Goal: Task Accomplishment & Management: Complete application form

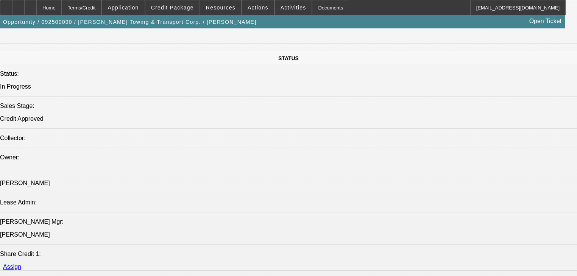
select select "0"
select select "0.1"
select select "4"
select select "0"
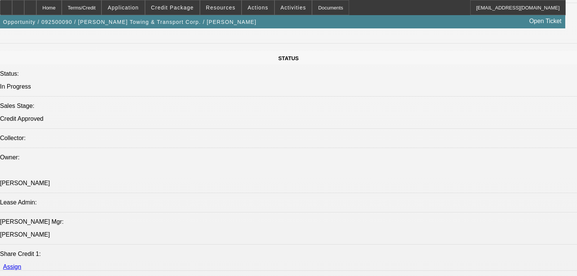
select select "0.1"
select select "4"
select select "0"
select select "2"
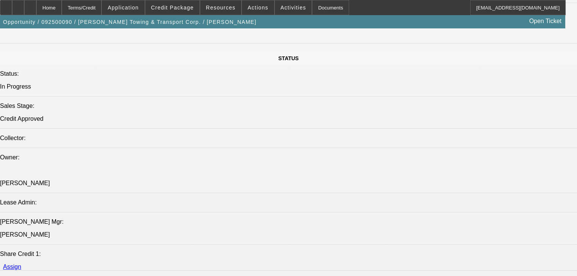
select select "0.1"
select select "4"
select select "0"
select select "2"
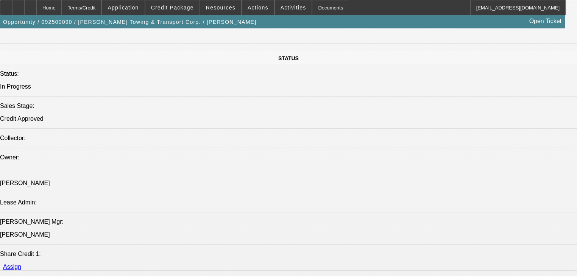
select select "0.1"
select select "4"
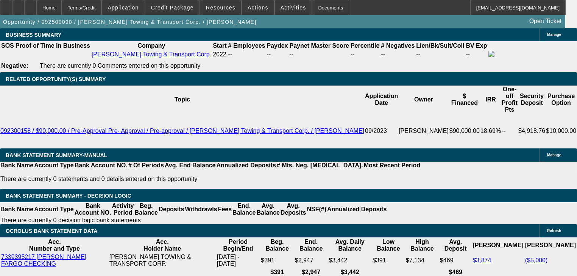
scroll to position [1173, 0]
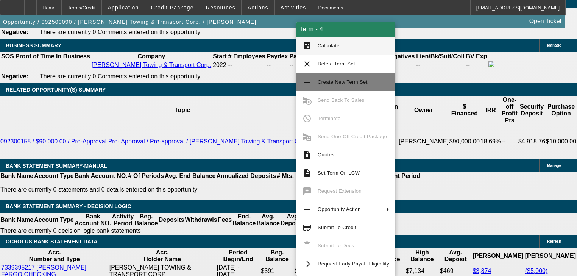
click at [323, 85] on span "Create New Term Set" at bounding box center [354, 82] width 72 height 9
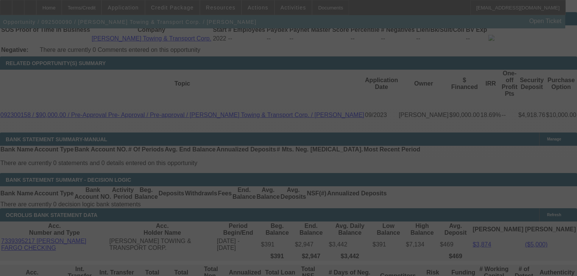
scroll to position [1234, 0]
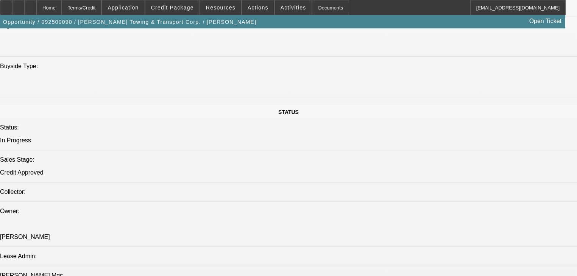
select select "0"
select select "2"
select select "0.1"
select select "4"
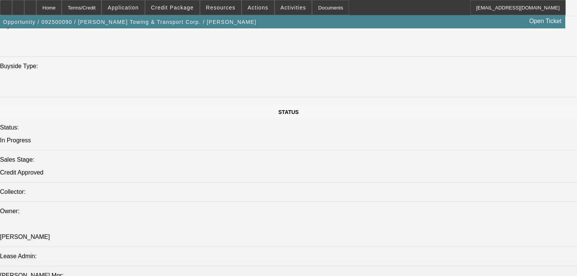
select select "0"
select select "0.1"
select select "4"
select select "0"
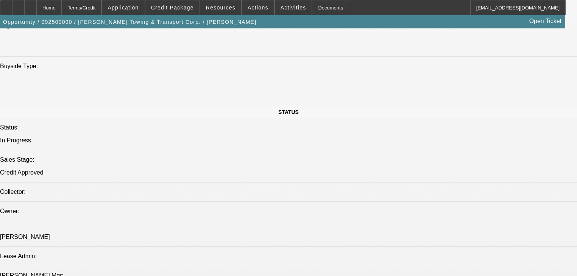
select select "0.1"
select select "4"
select select "0"
select select "2"
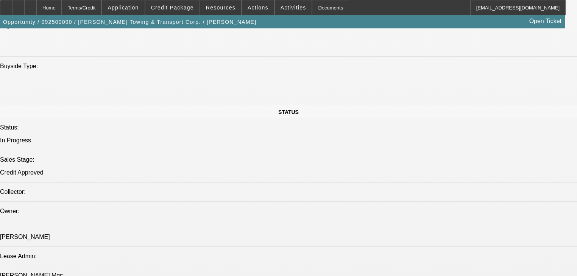
select select "0.1"
select select "4"
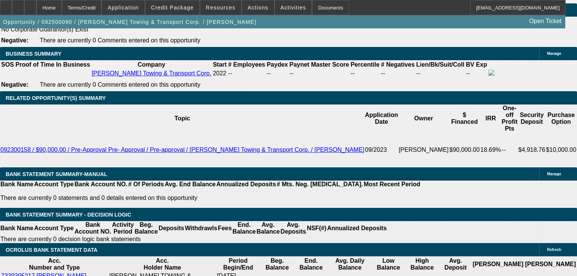
scroll to position [1166, 0]
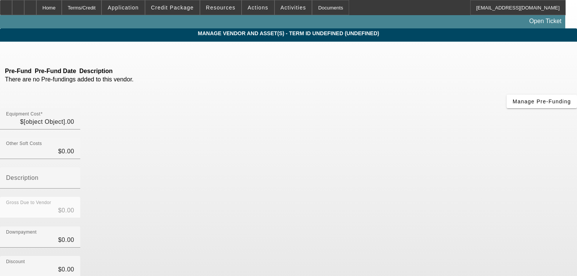
type input "$60,000.00"
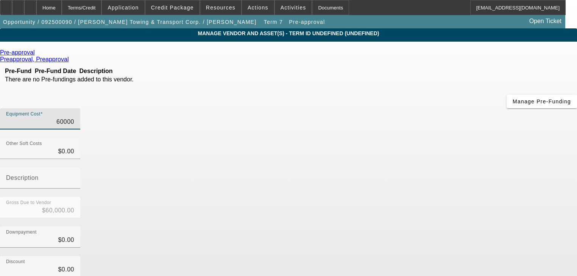
click at [74, 117] on input "60000" at bounding box center [40, 121] width 68 height 9
type input "5"
type input "$5.00"
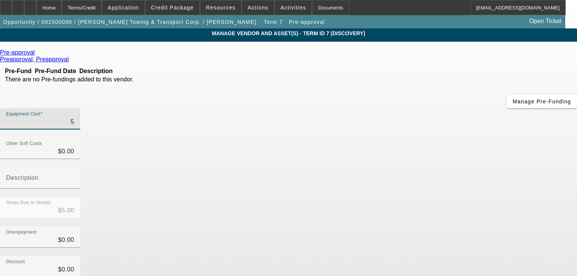
type input "54"
type input "$54.00"
type input "540"
type input "$540.00"
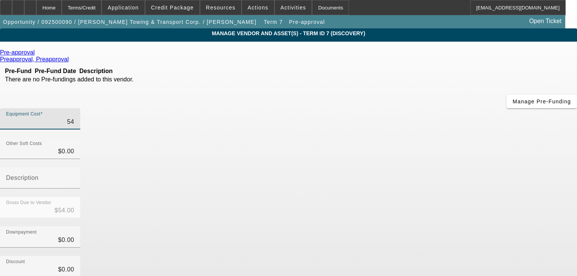
type input "$540.00"
type input "5400"
type input "$5,400.00"
type input "54000"
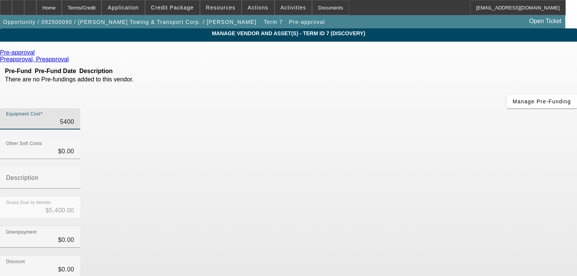
type input "$54,000.00"
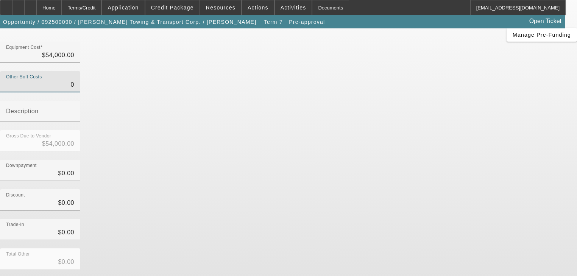
scroll to position [77, 0]
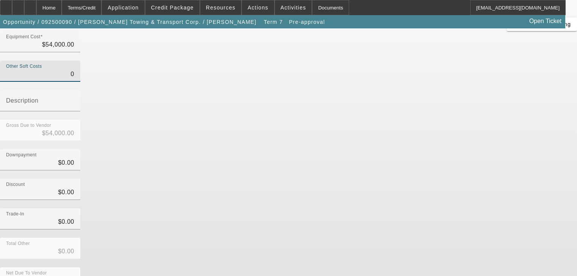
type input "$0.00"
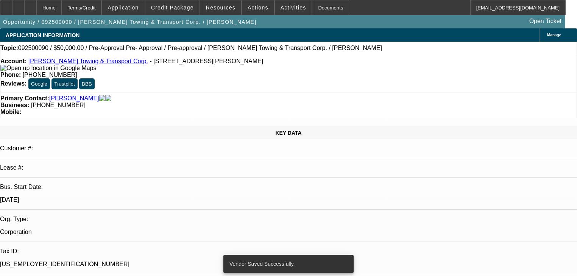
select select "0"
select select "2"
select select "0.1"
select select "4"
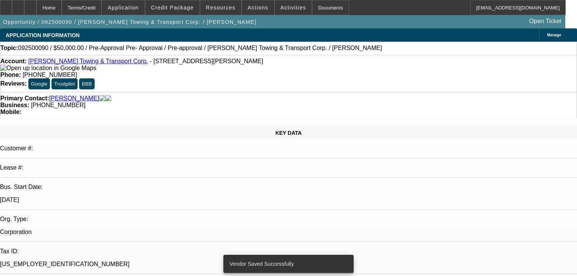
select select "0"
select select "0.1"
select select "4"
select select "0"
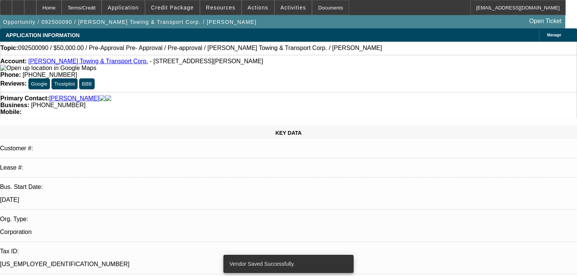
select select "0.1"
select select "4"
select select "0"
select select "2"
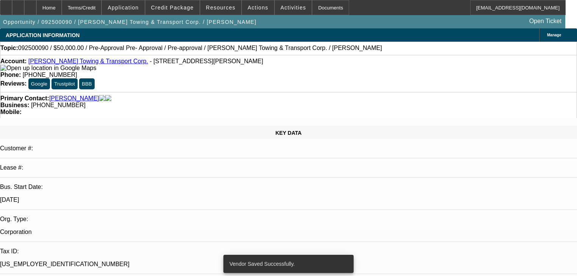
select select "0.1"
select select "4"
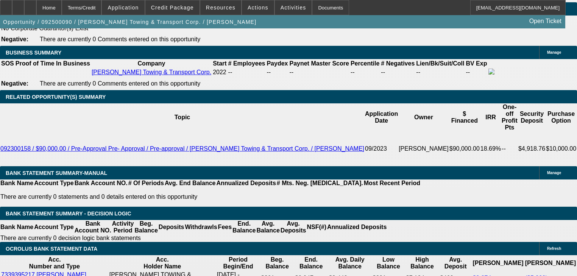
scroll to position [1181, 0]
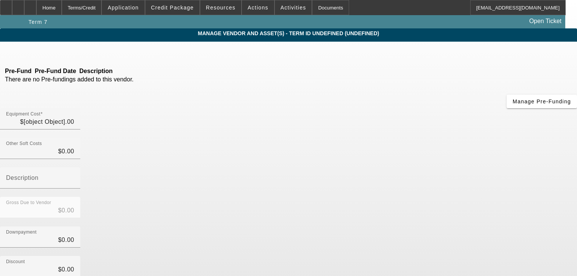
type input "$54,000.00"
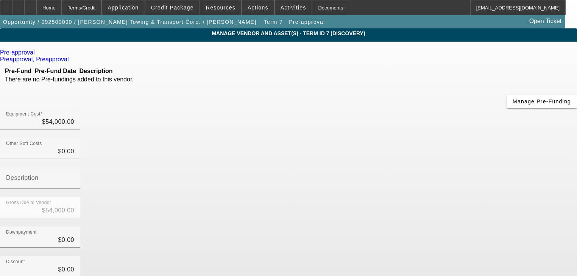
click at [37, 56] on link at bounding box center [36, 52] width 2 height 7
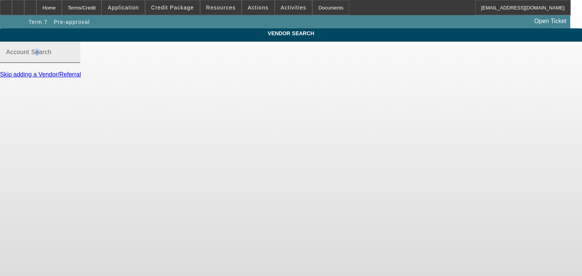
click at [51, 55] on mat-label "Account Search" at bounding box center [28, 52] width 45 height 6
click at [74, 60] on input "Account Search" at bounding box center [40, 55] width 68 height 9
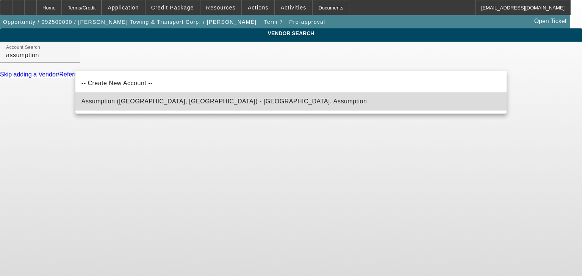
click at [172, 97] on span "Assumption (Northbrook, IL) - Assumption, Assumption" at bounding box center [224, 101] width 286 height 9
type input "Assumption (Northbrook, IL) - Assumption, Assumption"
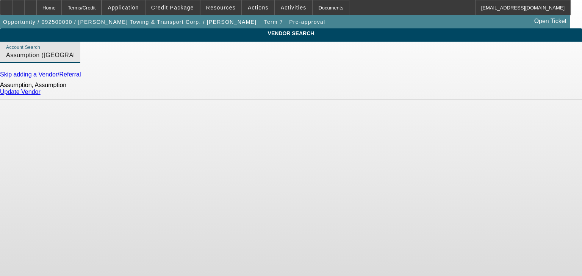
click at [41, 95] on link "Update Vendor" at bounding box center [20, 92] width 41 height 6
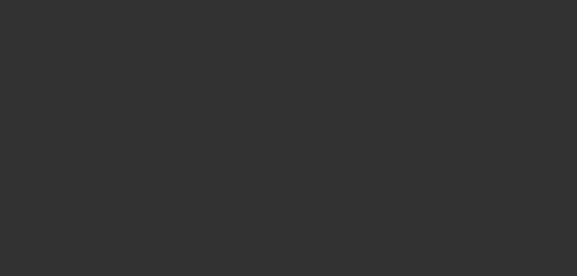
type input "$54,000.00"
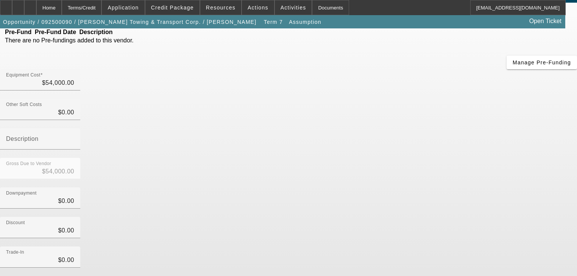
scroll to position [77, 0]
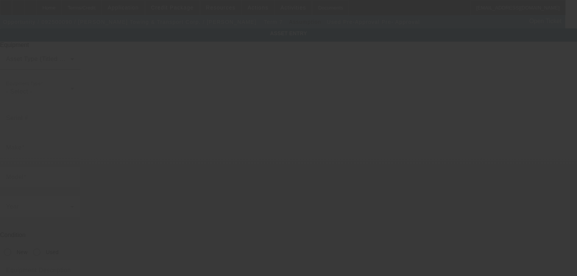
type input "Pre-Approval"
type input "Pre- Approval"
radio input "true"
type textarea "Rollback Tow Truck"
type input "3574 E Lowe Ave"
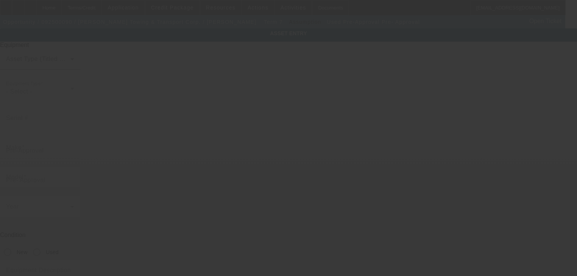
type input "Fresno"
type input "93702"
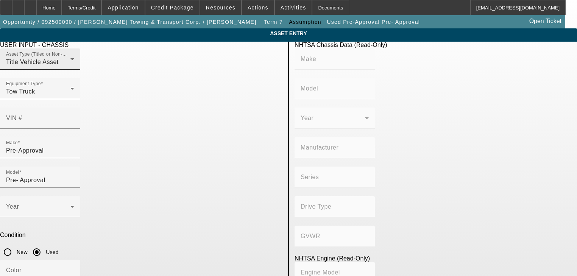
click at [76, 57] on mat-label "Asset Type (Titled or Non-Titled)" at bounding box center [41, 54] width 70 height 5
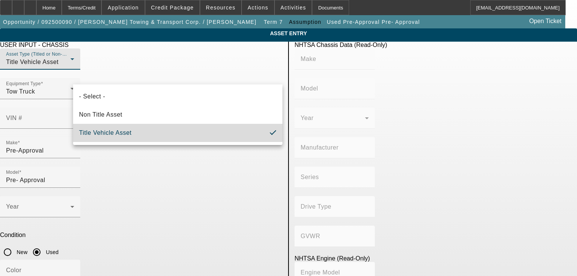
click at [141, 131] on mat-option "Title Vehicle Asset" at bounding box center [177, 133] width 209 height 18
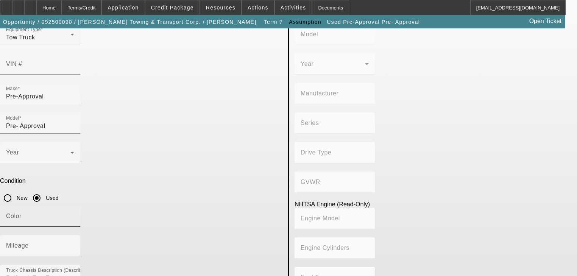
scroll to position [24, 0]
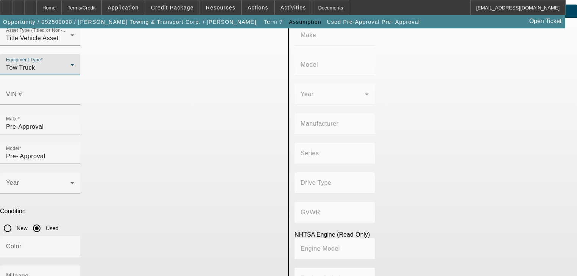
click at [77, 69] on icon at bounding box center [72, 64] width 9 height 9
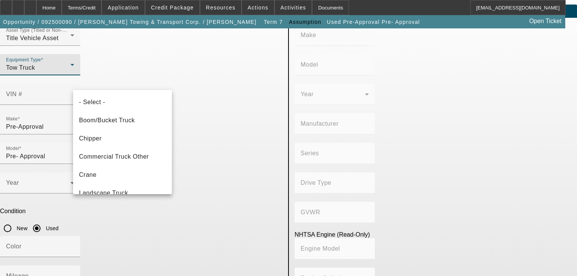
scroll to position [62, 0]
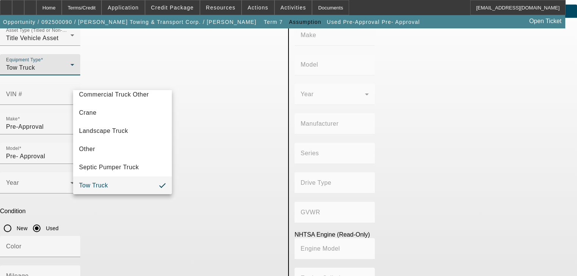
click at [160, 80] on div at bounding box center [288, 138] width 577 height 276
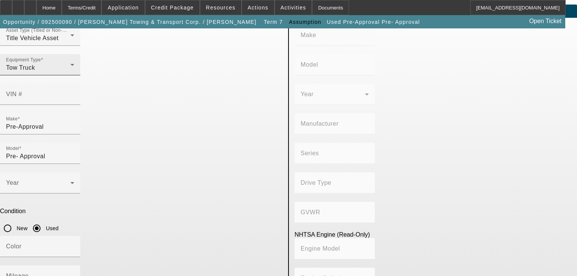
scroll to position [0, 0]
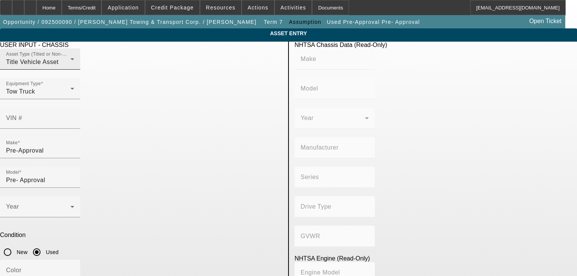
click at [70, 67] on div "Title Vehicle Asset" at bounding box center [38, 62] width 64 height 9
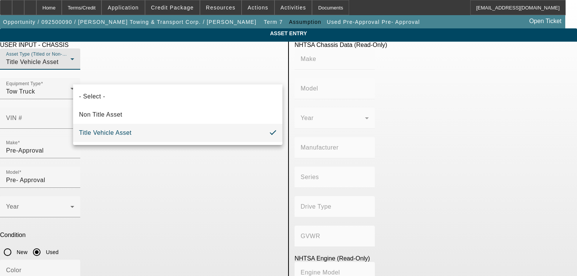
click at [150, 74] on div at bounding box center [288, 138] width 577 height 276
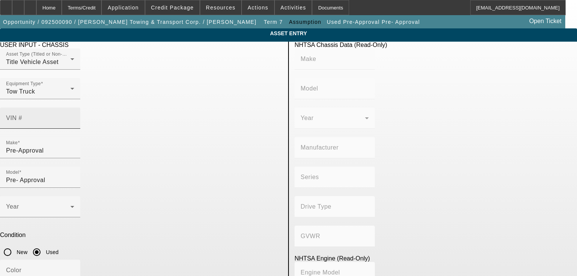
click at [74, 117] on input "VIN #" at bounding box center [40, 121] width 68 height 9
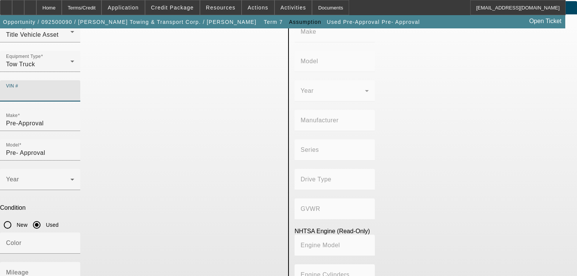
scroll to position [54, 0]
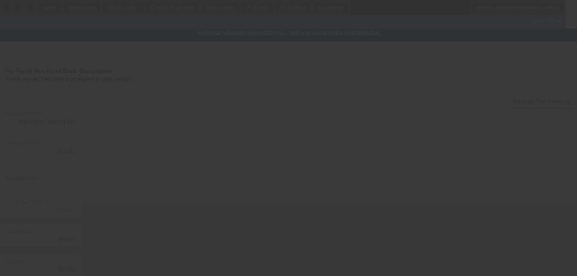
type input "$54,000.00"
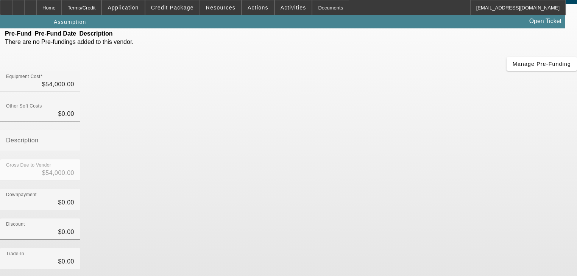
scroll to position [77, 0]
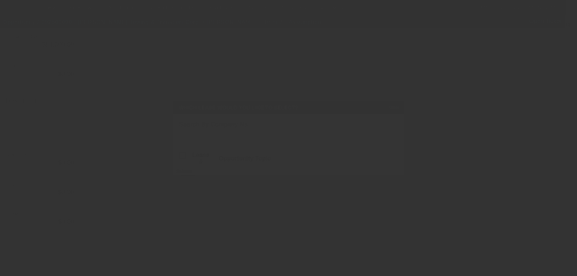
scroll to position [0, 0]
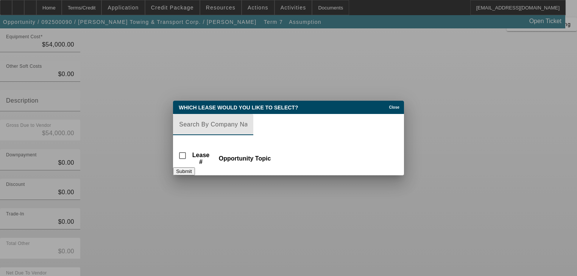
click at [237, 124] on input "Lease Search" at bounding box center [213, 124] width 68 height 9
paste input "BFC19996-02"
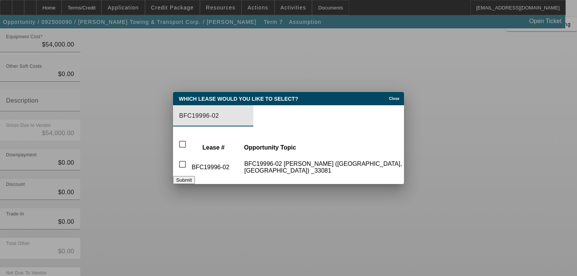
type input "BFC19996-02"
click at [237, 126] on div at bounding box center [213, 130] width 80 height 8
click at [187, 165] on input "checkbox" at bounding box center [182, 164] width 15 height 15
checkbox input "true"
click at [195, 181] on button "Submit" at bounding box center [184, 180] width 22 height 8
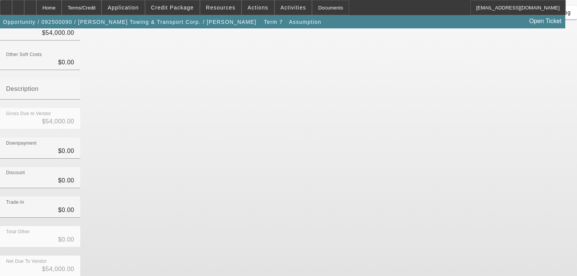
scroll to position [99, 0]
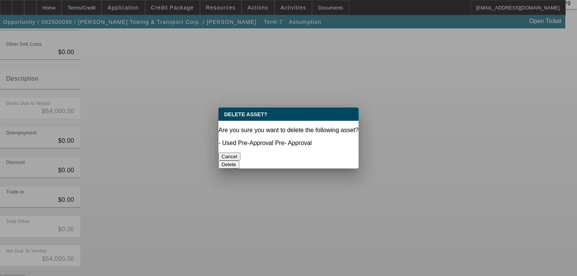
scroll to position [0, 0]
click at [239, 161] on button "Delete" at bounding box center [228, 165] width 21 height 8
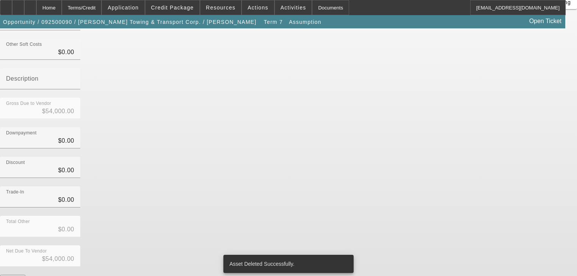
scroll to position [88, 0]
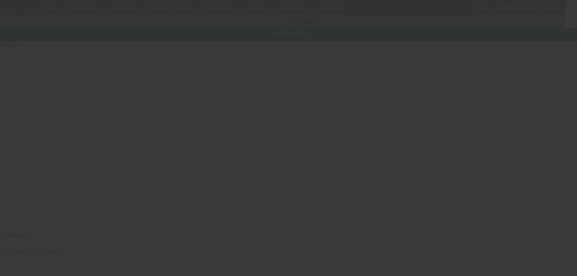
type input "0220021041"
type input "Jerr-Dan"
type input "20' NGADF Dua"
radio input "true"
type textarea "Jerr-Dan 20' NGADF Dual Angle Lo-"
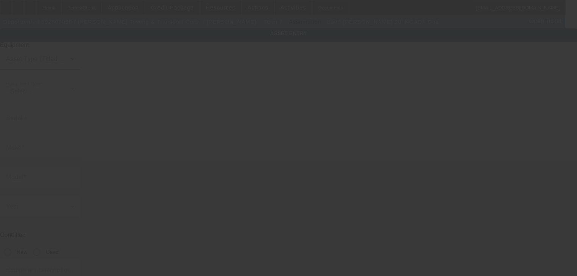
type input "3574 E Lowe Ave"
type input "Fresno"
type input "93702"
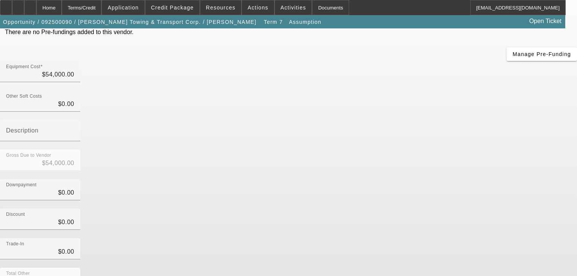
scroll to position [88, 0]
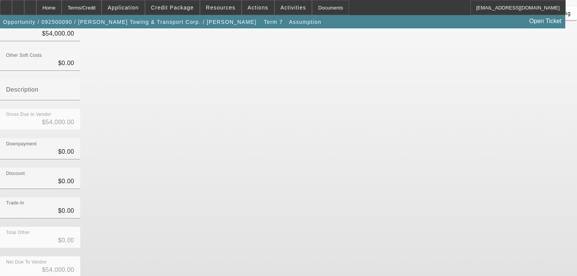
drag, startPoint x: 482, startPoint y: 249, endPoint x: 480, endPoint y: 262, distance: 13.3
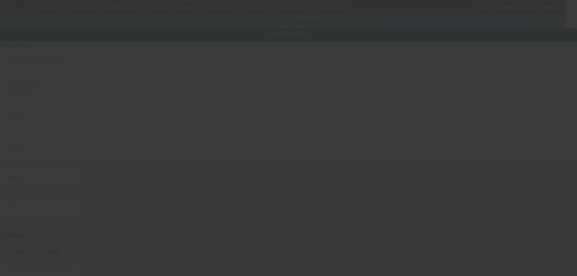
type input "3C7WRMDL3LG167399"
type input "Ram"
type input "5500"
radio input "true"
type textarea "Ram 5500"
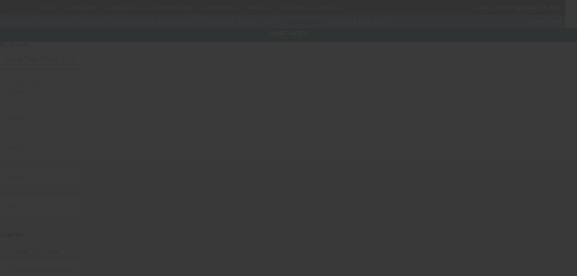
type input "3574 E Lowe Ave"
type input "Fresno"
type input "93702"
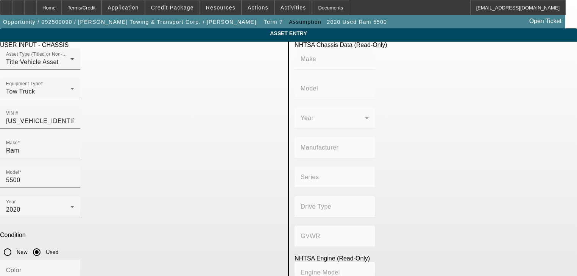
click at [74, 269] on input "Color" at bounding box center [40, 273] width 68 height 9
type input "Black"
type input "243000"
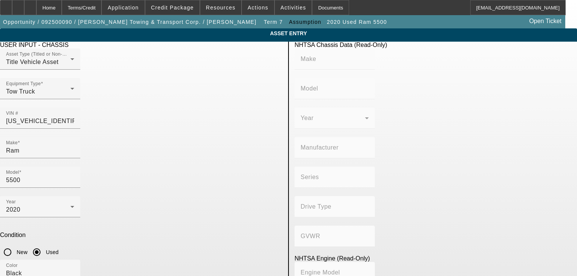
scroll to position [54, 0]
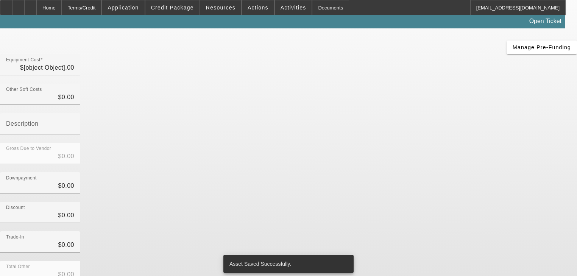
type input "$54,000.00"
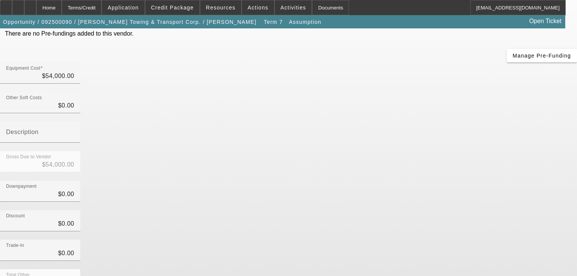
scroll to position [88, 0]
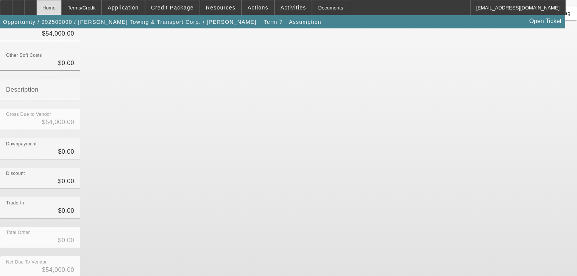
click at [62, 5] on div "Home" at bounding box center [48, 7] width 25 height 15
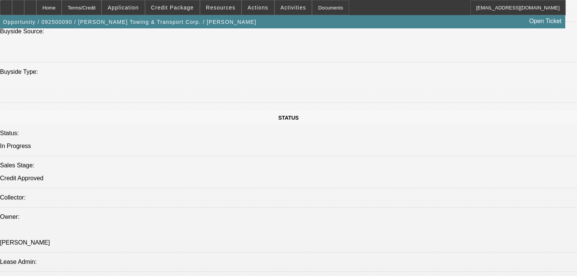
select select "0"
select select "2"
select select "0.1"
select select "4"
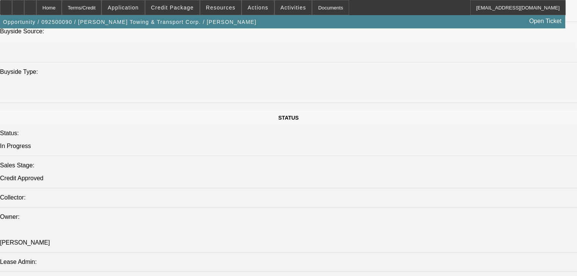
select select "0"
select select "0.1"
select select "4"
select select "0"
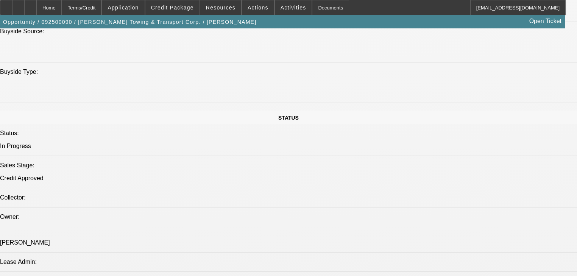
select select "0.1"
select select "4"
select select "0"
select select "2"
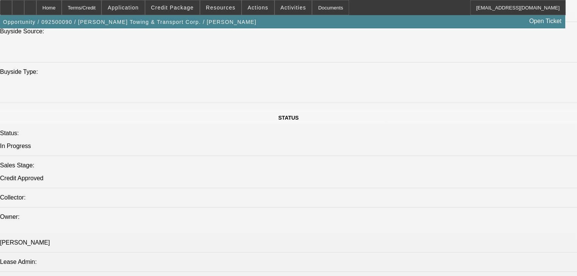
select select "0.1"
select select "4"
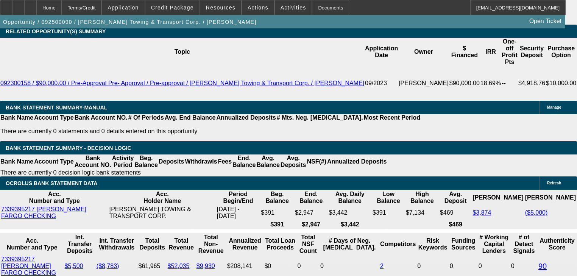
scroll to position [1242, 0]
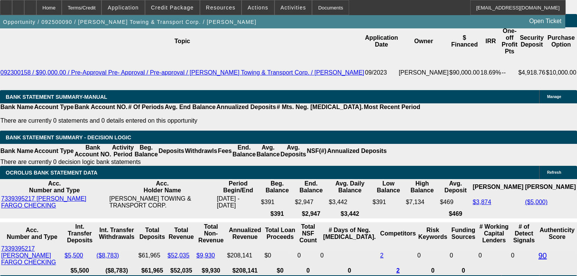
type input "2"
type input "UNKNOWN"
type input "$22,623.35"
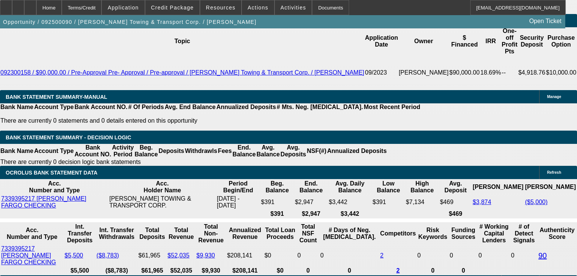
type input "$45,246.70"
type input "25"
type input "$2,222.88"
type input "$4,445.76"
type input "25"
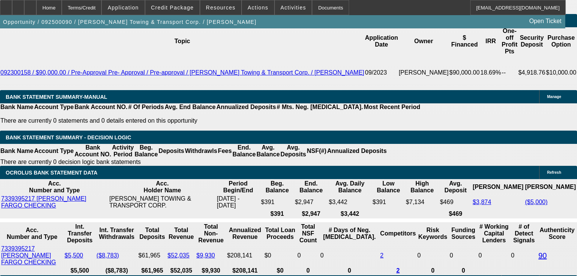
type input "1"
type input "$1,779.13"
type input "$3,558.26"
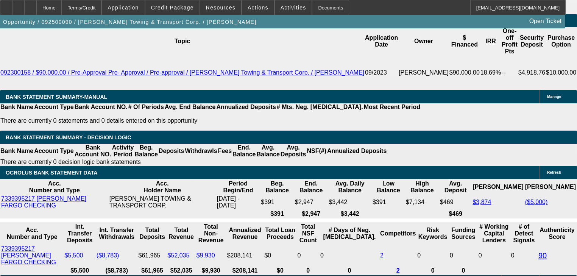
type input "16"
type input "$2,081.20"
type input "$4,162.40"
type input "16.3"
type input "$2,087.53"
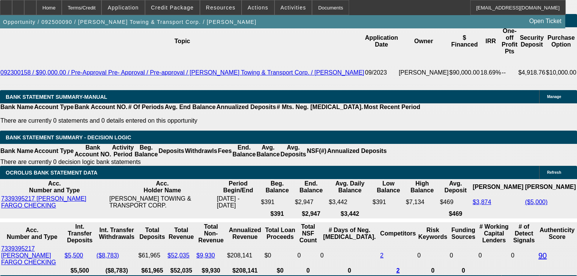
type input "$4,175.06"
type input "16.3"
type input "$0.00"
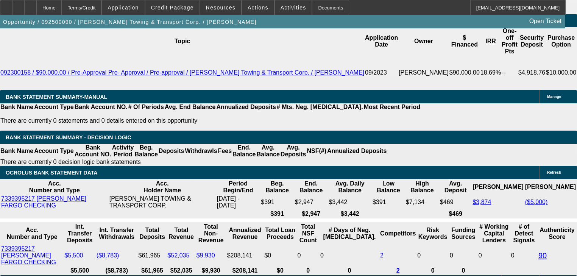
type input "$2,561.97"
type input "$5,123.94"
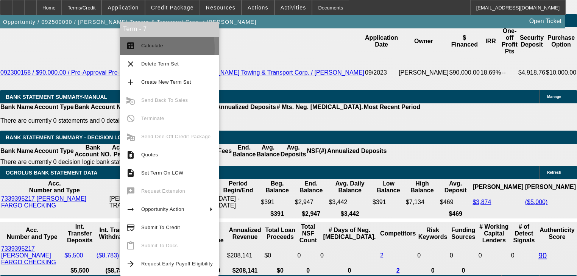
click at [137, 48] on button "calculate Calculate" at bounding box center [169, 46] width 99 height 18
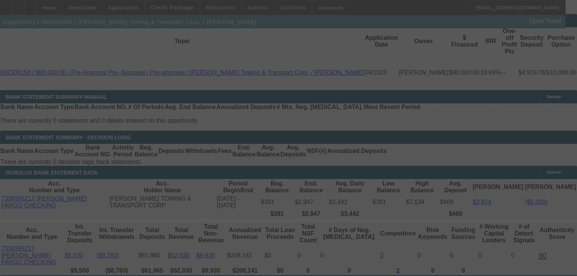
scroll to position [1237, 0]
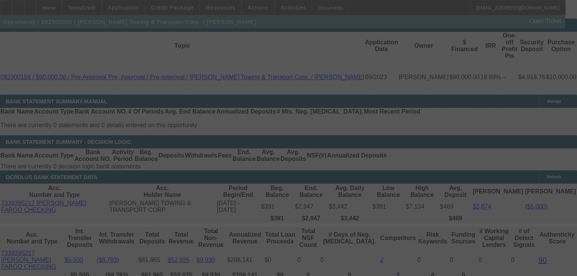
select select "0"
select select "2"
select select "0.1"
select select "4"
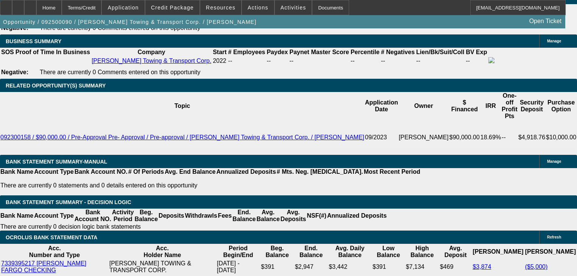
scroll to position [1177, 0]
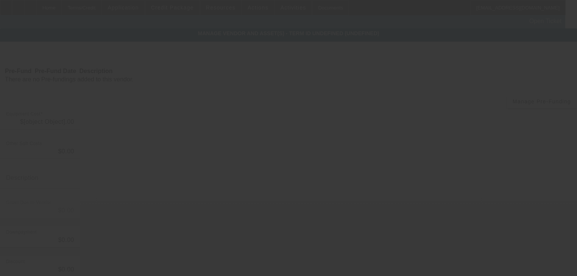
type input "$54,000.00"
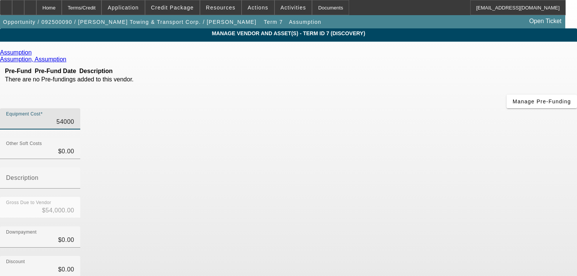
click at [74, 117] on input "54000" at bounding box center [40, 121] width 68 height 9
type input "3"
type input "$3.00"
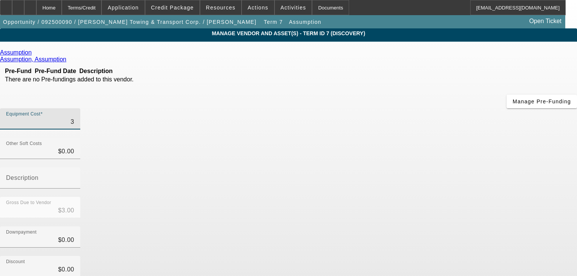
type input "36"
type input "$36.00"
type input "364"
type input "$364.00"
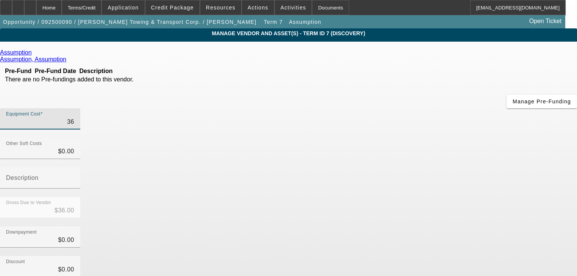
type input "$364.00"
type input "3646"
type input "$3,646.00"
type input "36464"
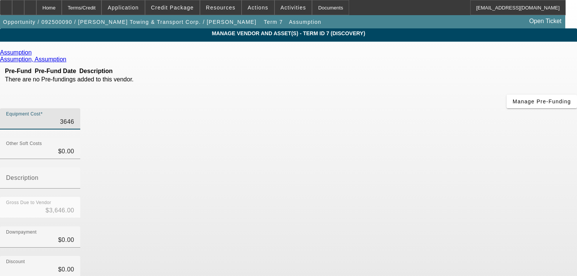
type input "$36,464.00"
type input "36464.1"
type input "$36,464.10"
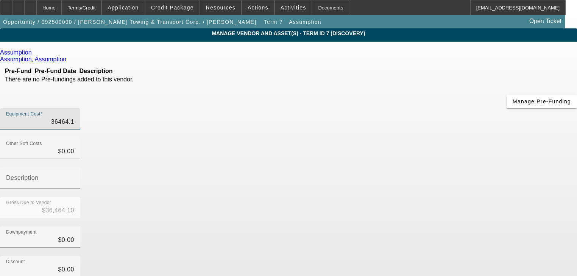
type input "36464.19"
type input "$36,464.19"
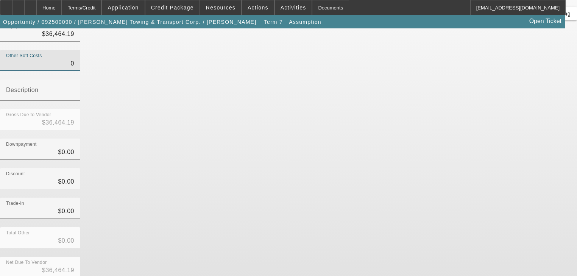
scroll to position [88, 0]
type input "$0.00"
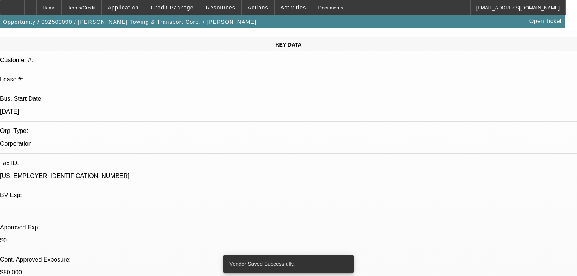
select select "0"
select select "2"
select select "0.1"
select select "4"
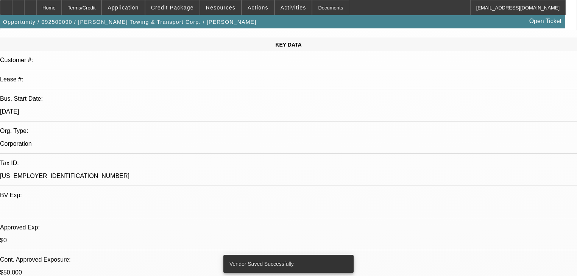
select select "0"
select select "0.1"
select select "4"
select select "0"
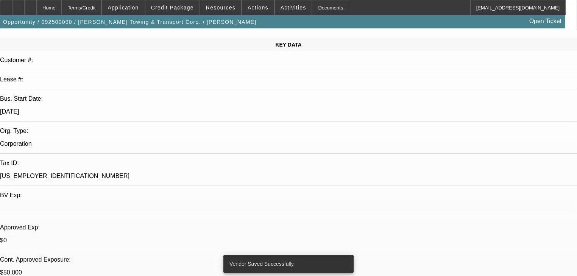
select select "0.1"
select select "4"
select select "0"
select select "2"
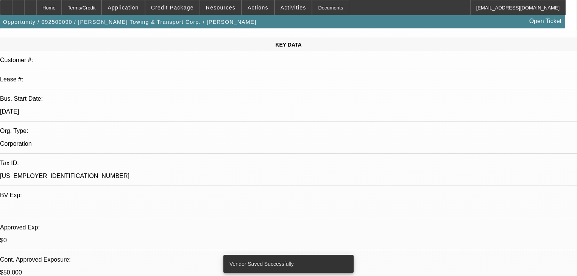
select select "0.1"
select select "4"
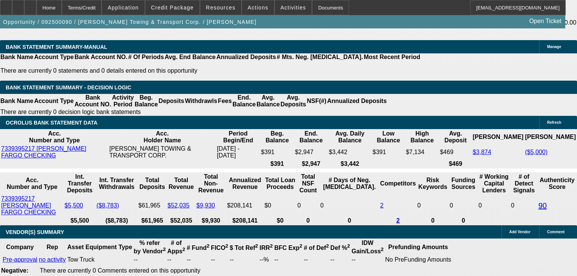
scroll to position [1303, 0]
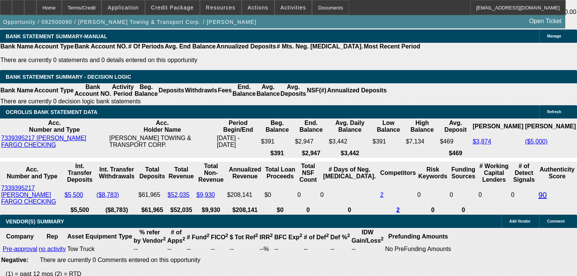
type input "$3,646.42"
select select "1"
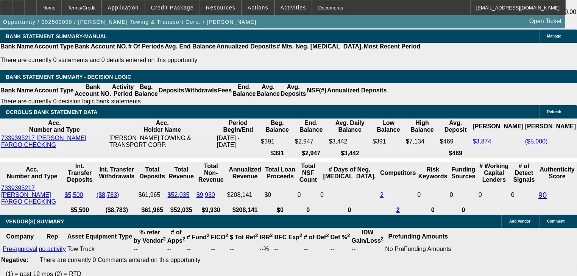
type input "UNKNOWN"
type input "$3,646.42"
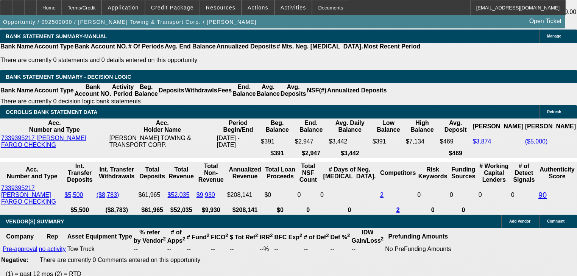
select select "0"
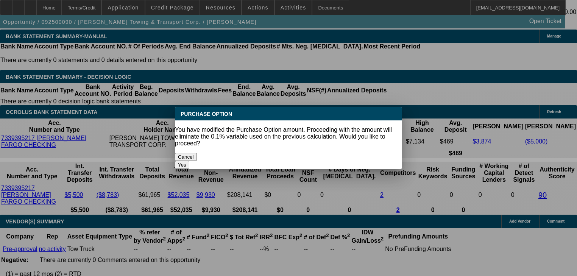
click at [189, 161] on button "Yes" at bounding box center [182, 165] width 14 height 8
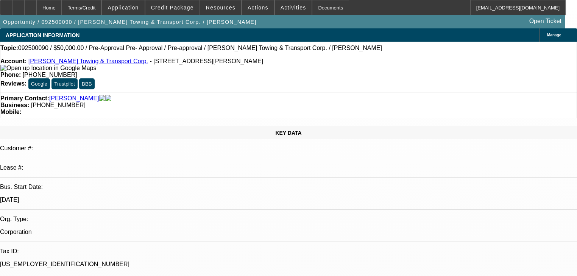
scroll to position [1303, 0]
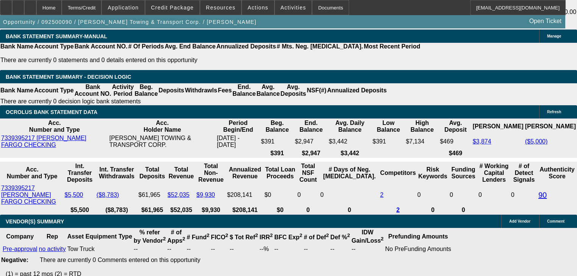
type input "$5,999.50"
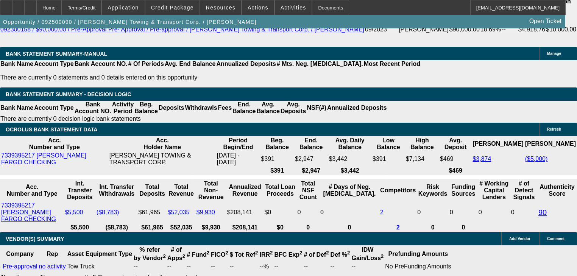
scroll to position [1242, 0]
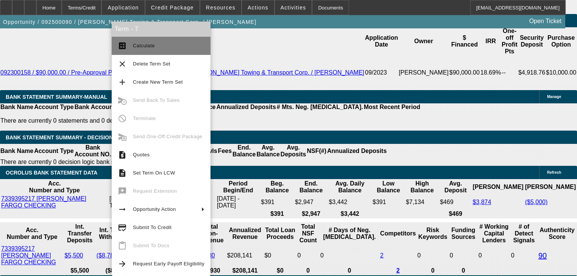
click at [155, 53] on button "calculate Calculate" at bounding box center [161, 46] width 99 height 18
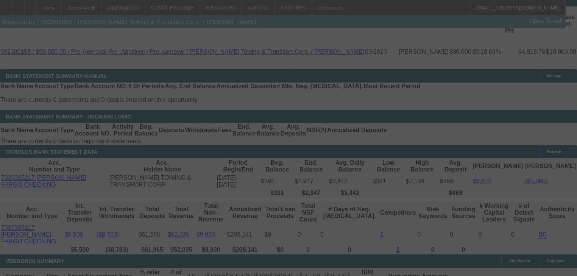
scroll to position [1303, 0]
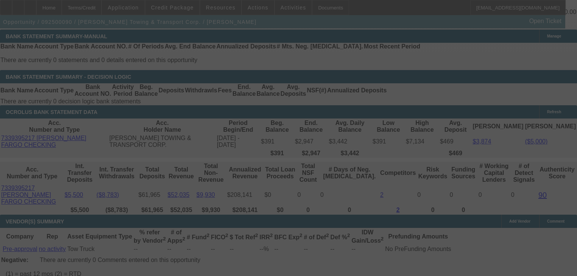
select select "0"
select select "2"
select select "0"
select select "1"
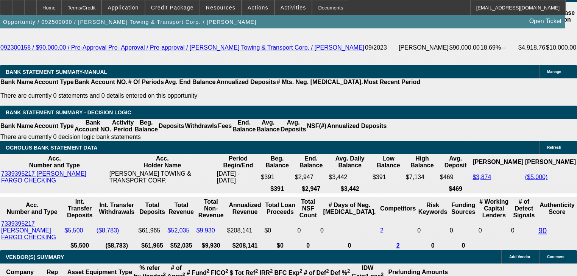
scroll to position [1242, 0]
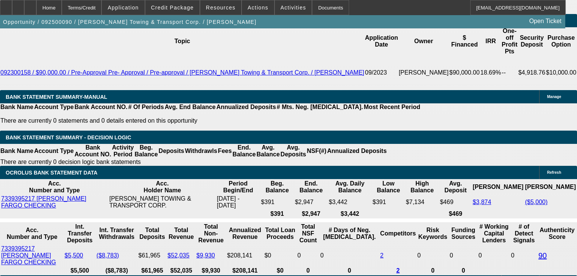
radio input "true"
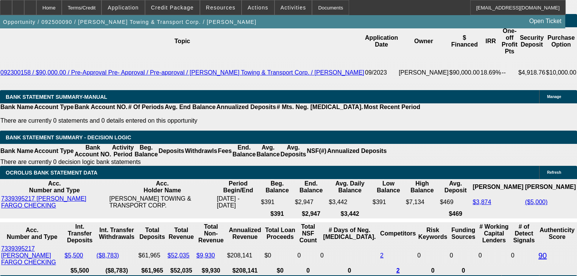
type textarea "Assumption on villas towing. I think I did it correctly., Who do I need to put …"
radio input "true"
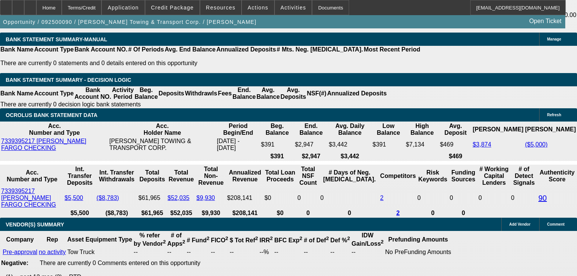
scroll to position [1229, 0]
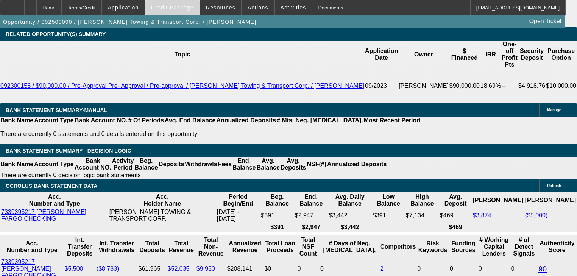
click at [177, 13] on span at bounding box center [172, 7] width 54 height 18
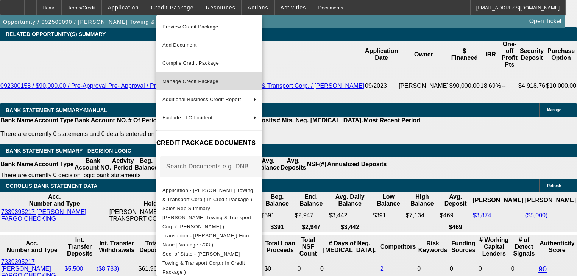
click at [198, 81] on span "Manage Credit Package" at bounding box center [190, 81] width 56 height 6
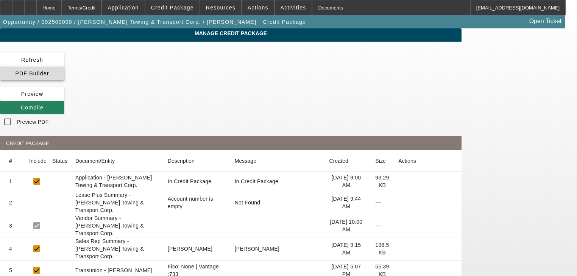
click at [64, 66] on span at bounding box center [32, 73] width 64 height 18
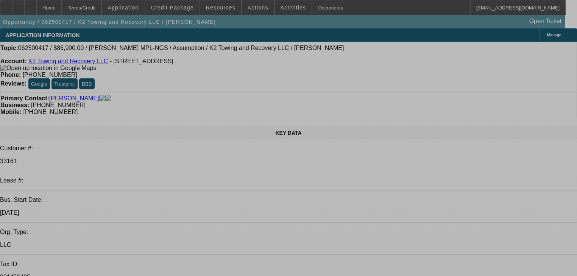
select select "0"
select select "4"
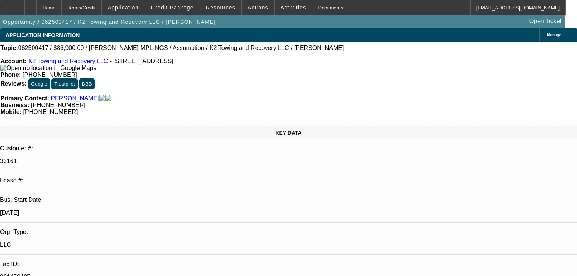
select select "2"
select select "0"
select select "4"
select select "0"
select select "2"
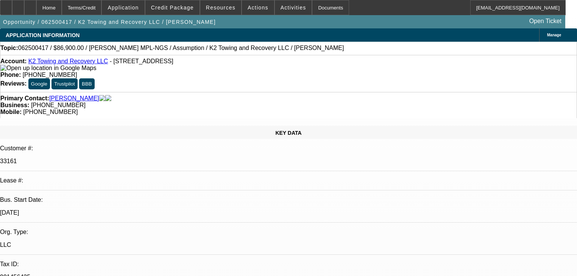
select select "2"
select select "0"
select select "6"
select select "0"
select select "3"
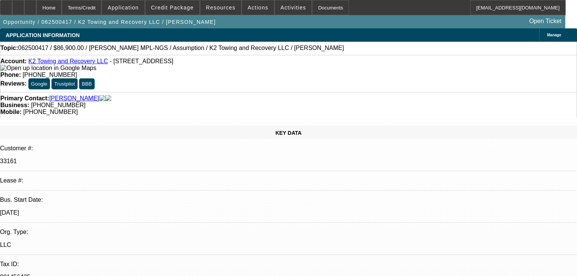
select select "2"
select select "0.1"
select select "4"
select select "0"
select select "2"
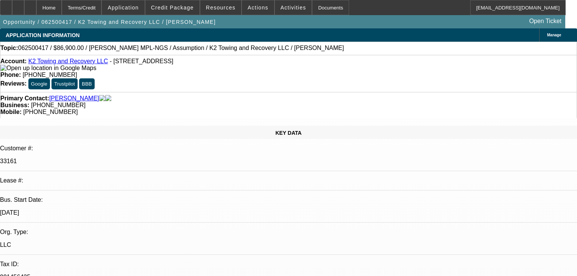
select select "2"
select select "0"
select select "6"
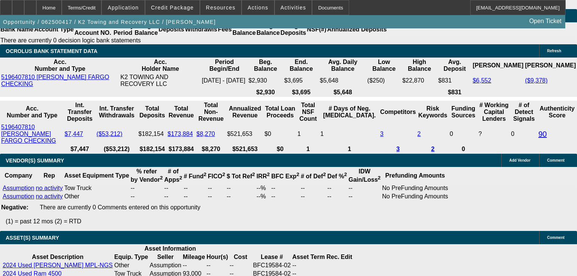
scroll to position [1393, 0]
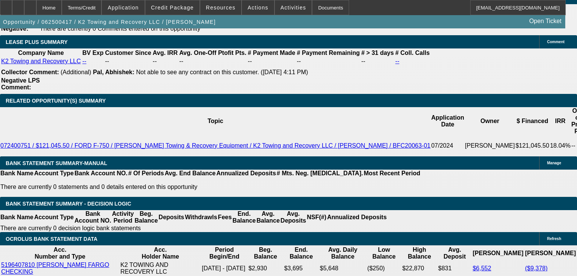
scroll to position [1121, 0]
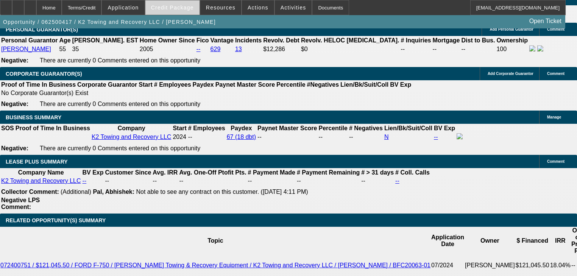
click at [186, 8] on span "Credit Package" at bounding box center [172, 8] width 43 height 6
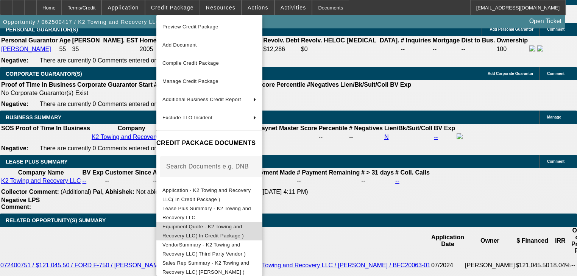
click at [244, 226] on span "Equipment Quote - K2 Towing and Recovery LLC( In Credit Package )" at bounding box center [202, 231] width 81 height 15
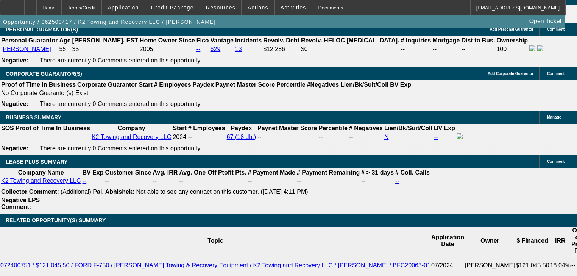
scroll to position [1181, 0]
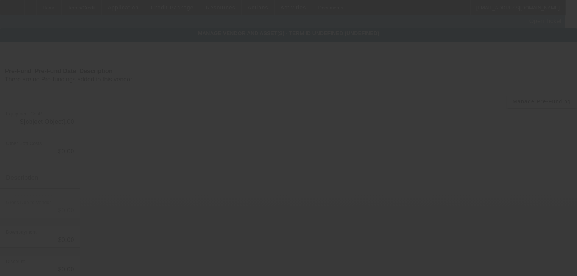
type input "$86,900.00"
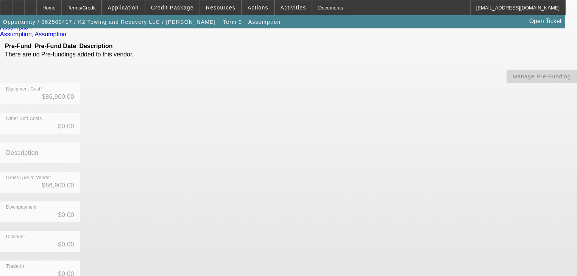
scroll to position [138, 0]
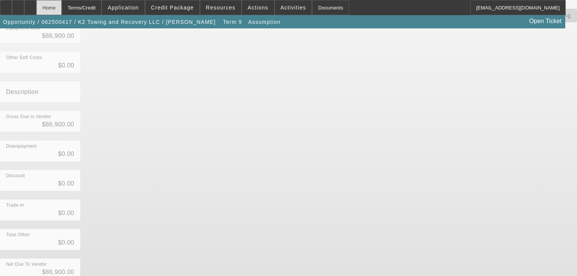
click at [62, 11] on div "Home" at bounding box center [48, 7] width 25 height 15
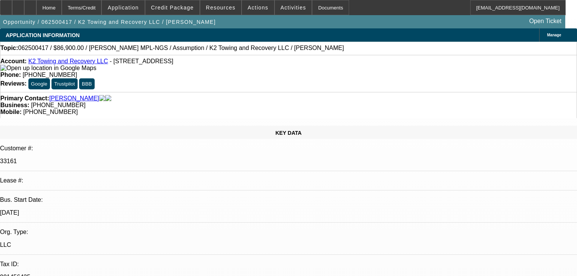
select select "0"
select select "4"
select select "2"
select select "0"
select select "4"
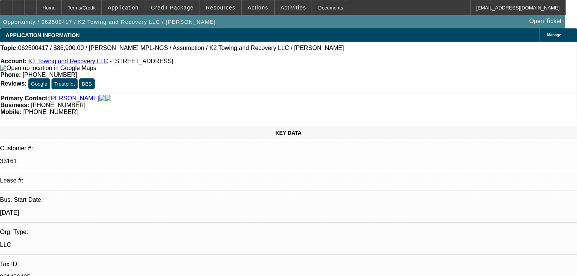
select select "0"
select select "2"
select select "0"
select select "6"
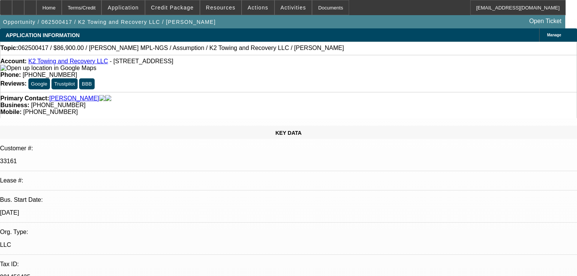
select select "0"
select select "3"
select select "2"
select select "0.1"
select select "4"
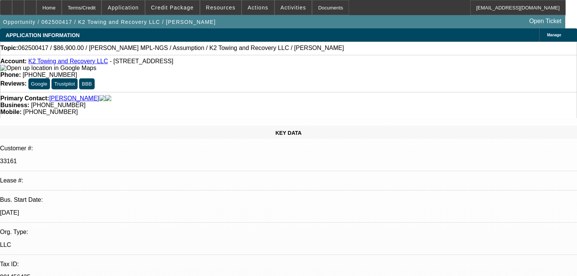
select select "0"
select select "2"
select select "0"
select select "6"
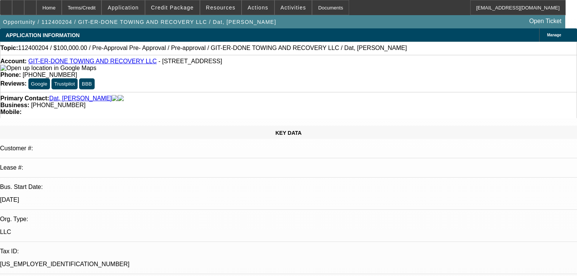
select select "0"
select select "6"
select select "0"
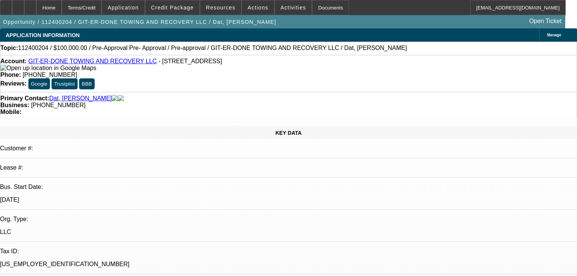
select select "0"
select select "6"
select select "0"
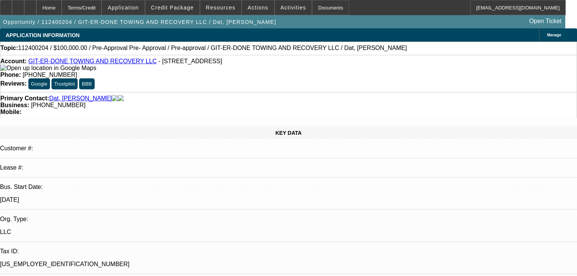
select select "0"
select select "6"
select select "0"
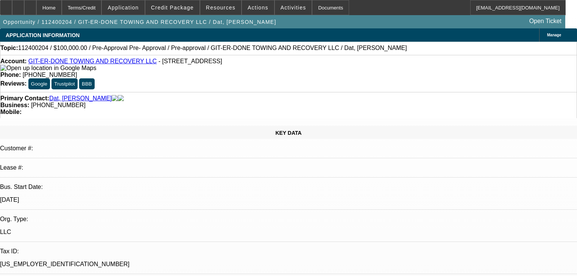
select select "6"
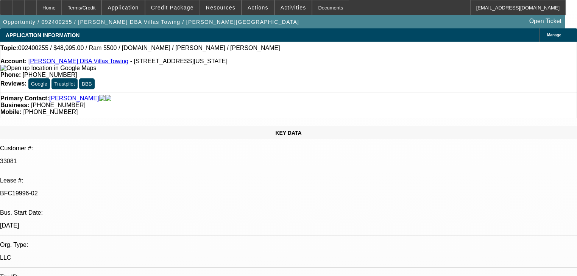
select select "0"
select select "2"
select select "0.1"
select select "4"
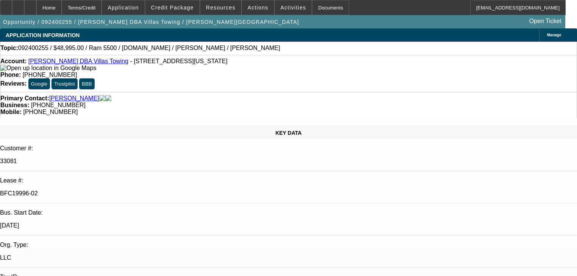
select select "0.1"
select select "2"
select select "0.1"
select select "4"
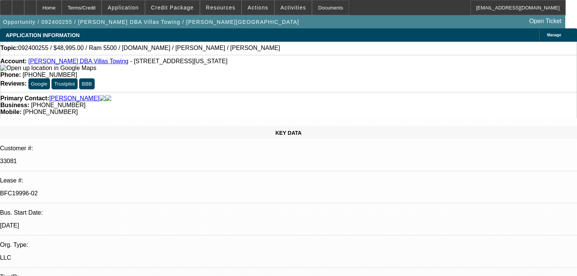
select select "0"
select select "2"
select select "0.1"
select select "4"
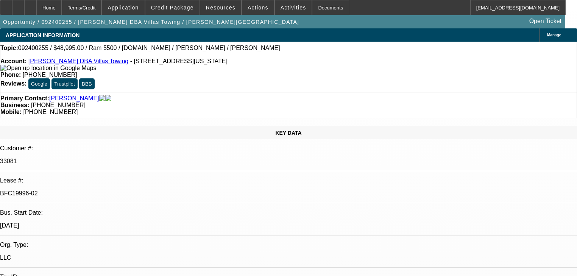
select select "0.1"
select select "2"
select select "0.1"
select select "4"
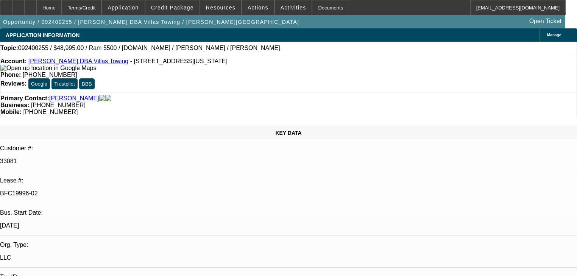
scroll to position [576, 0]
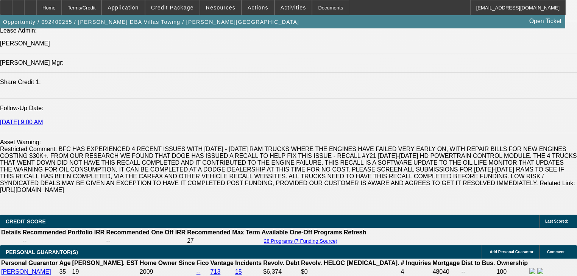
scroll to position [1181, 0]
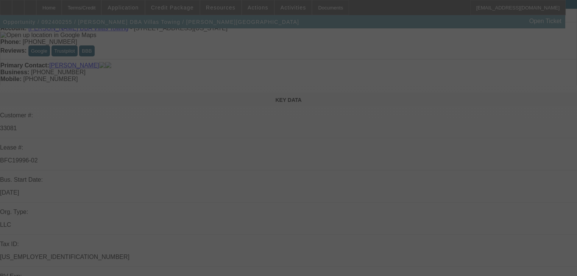
scroll to position [30, 0]
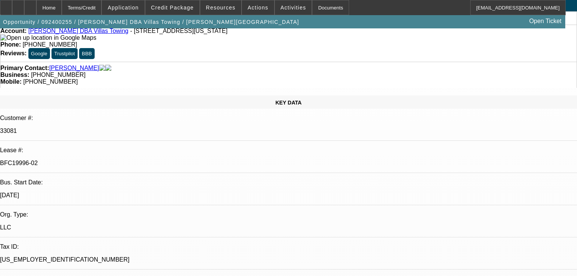
select select "0"
select select "2"
select select "0.1"
select select "4"
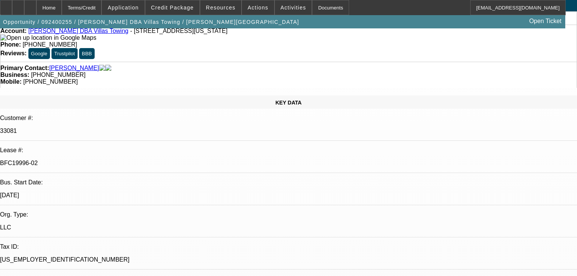
select select "0.1"
select select "2"
select select "0.1"
select select "4"
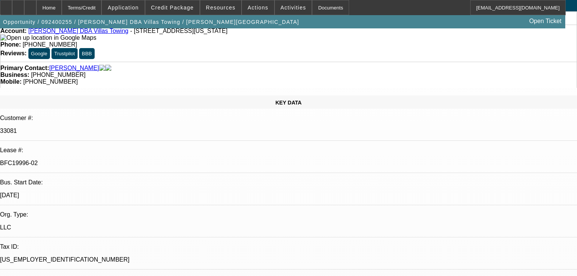
select select "0"
select select "2"
select select "0.1"
select select "4"
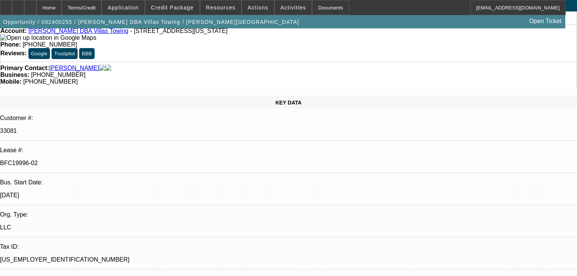
select select "0.1"
select select "2"
select select "0.1"
select select "4"
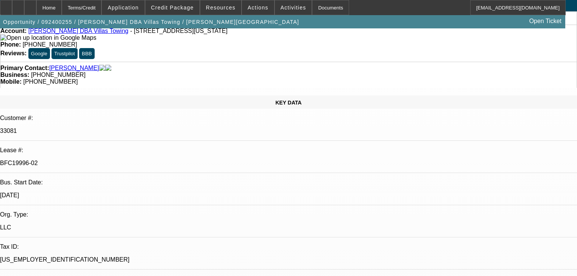
click at [75, 128] on p "33081" at bounding box center [288, 131] width 577 height 7
copy div "33081"
click at [83, 160] on p "BFC19996-02" at bounding box center [288, 163] width 577 height 7
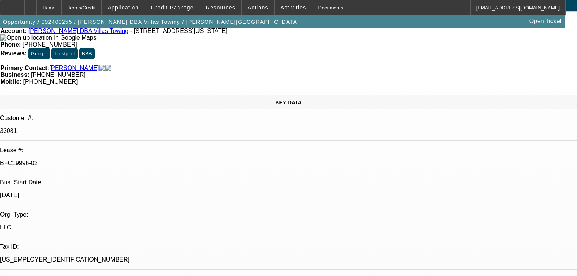
click at [83, 160] on p "BFC19996-02" at bounding box center [288, 163] width 577 height 7
copy div "BFC19996-02"
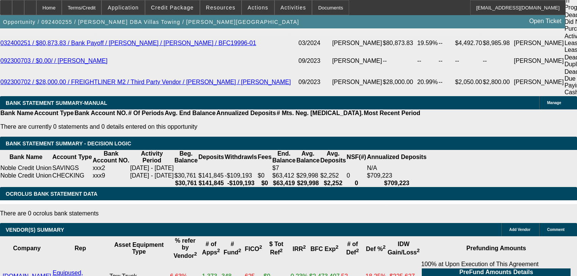
scroll to position [1484, 0]
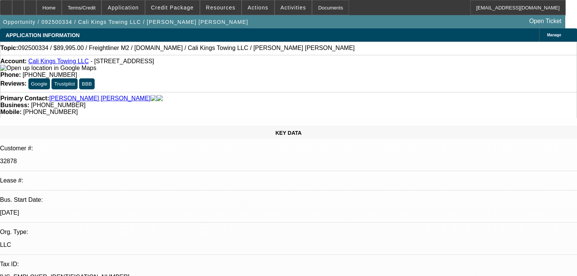
select select "0"
select select "2"
select select "0.1"
select select "4"
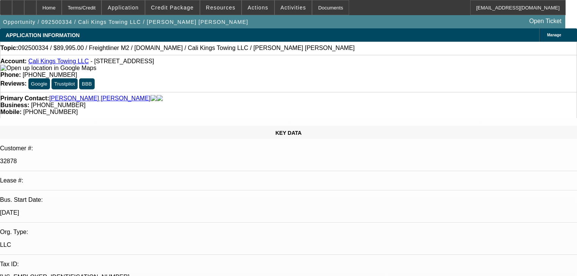
select select "0"
select select "2"
select select "0.1"
select select "4"
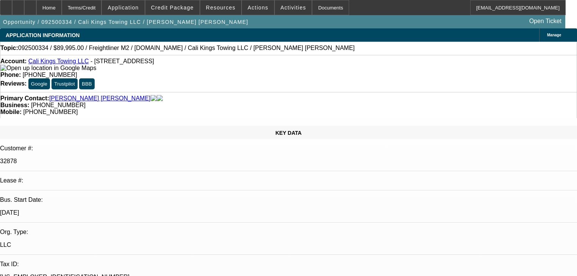
select select "0"
select select "2"
select select "0"
select select "6"
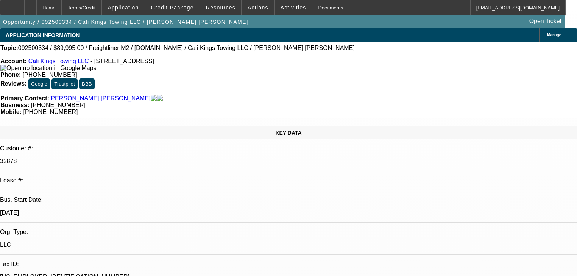
select select "0"
select select "2"
select select "0.1"
select select "4"
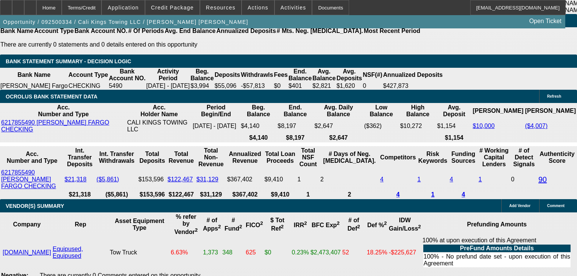
scroll to position [1424, 0]
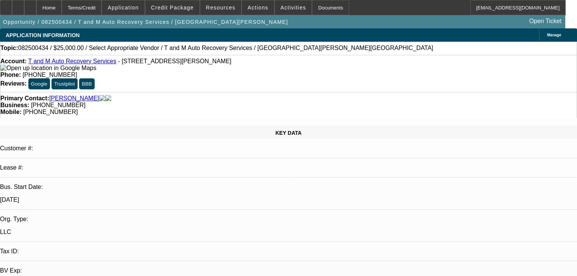
select select "0"
select select "0.1"
select select "4"
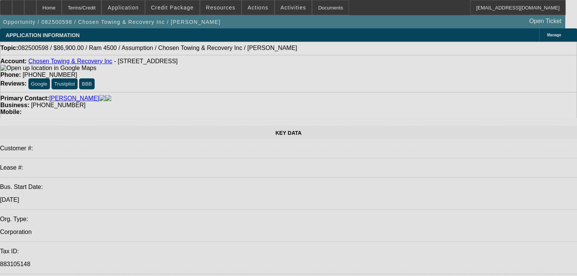
select select "0"
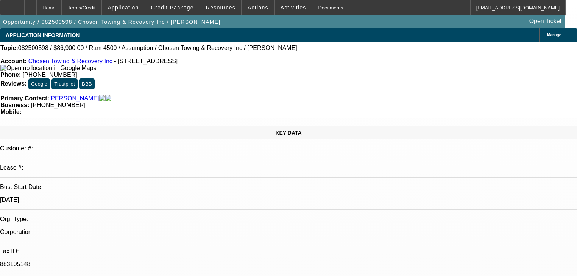
select select "0"
select select "0.1"
select select "4"
select select "0"
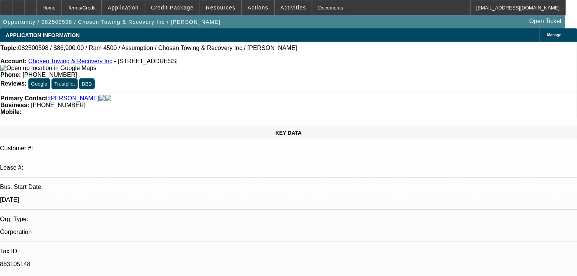
select select "0"
select select "6"
select select "0"
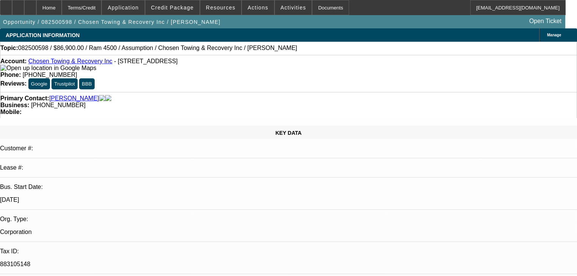
select select "6"
select select "0"
select select "6"
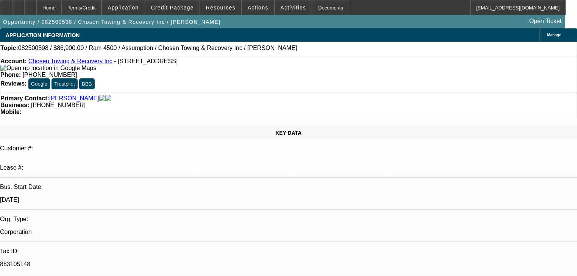
scroll to position [576, 0]
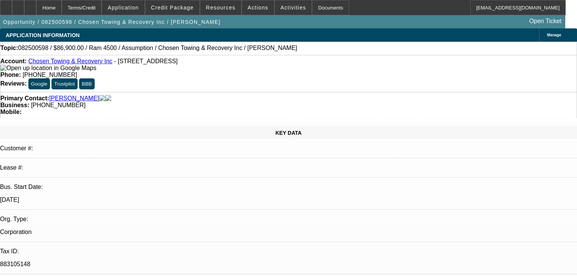
scroll to position [697, 0]
